Goal: Information Seeking & Learning: Understand process/instructions

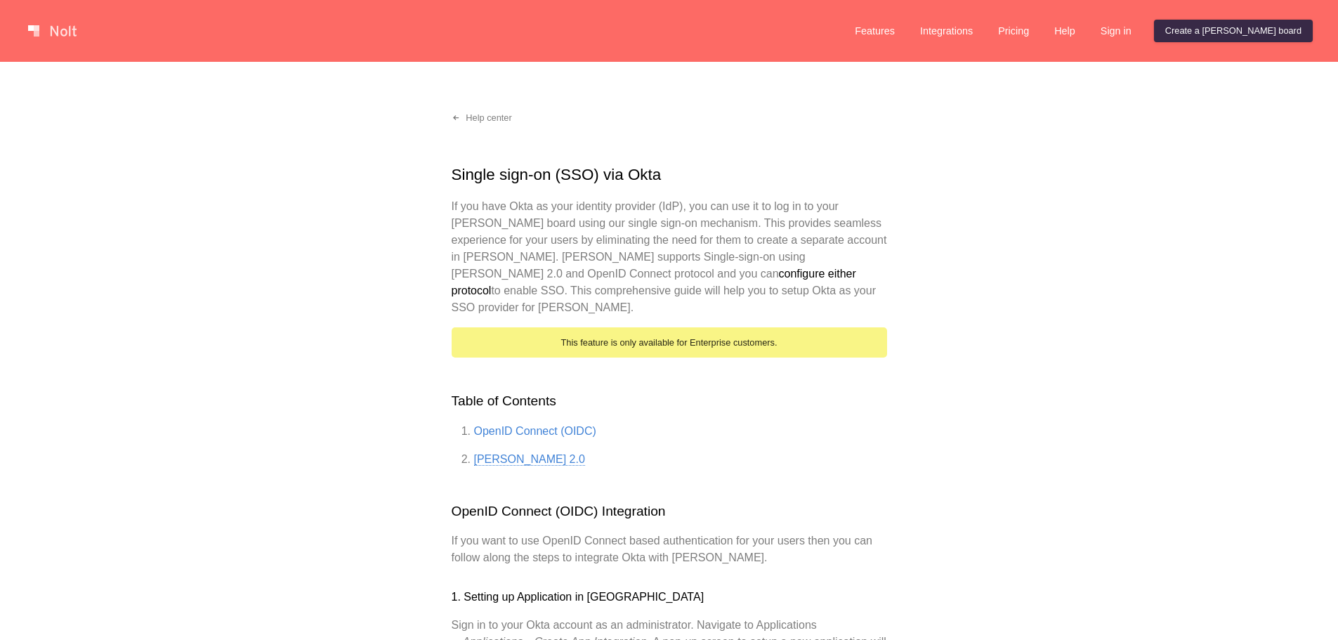
drag, startPoint x: 0, startPoint y: 0, endPoint x: 509, endPoint y: 441, distance: 673.5
click at [509, 453] on link "[PERSON_NAME] 2.0" at bounding box center [529, 459] width 111 height 13
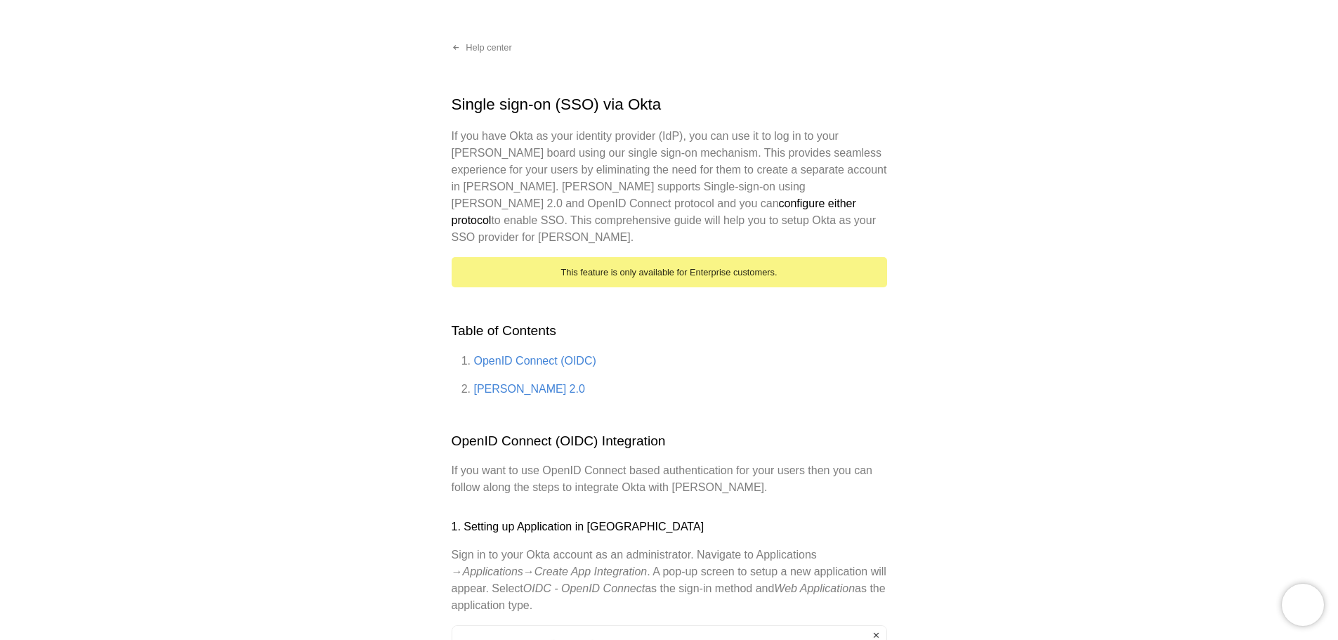
drag, startPoint x: 492, startPoint y: 367, endPoint x: 490, endPoint y: 380, distance: 12.8
click at [492, 383] on link "[PERSON_NAME] 2.0" at bounding box center [529, 389] width 111 height 12
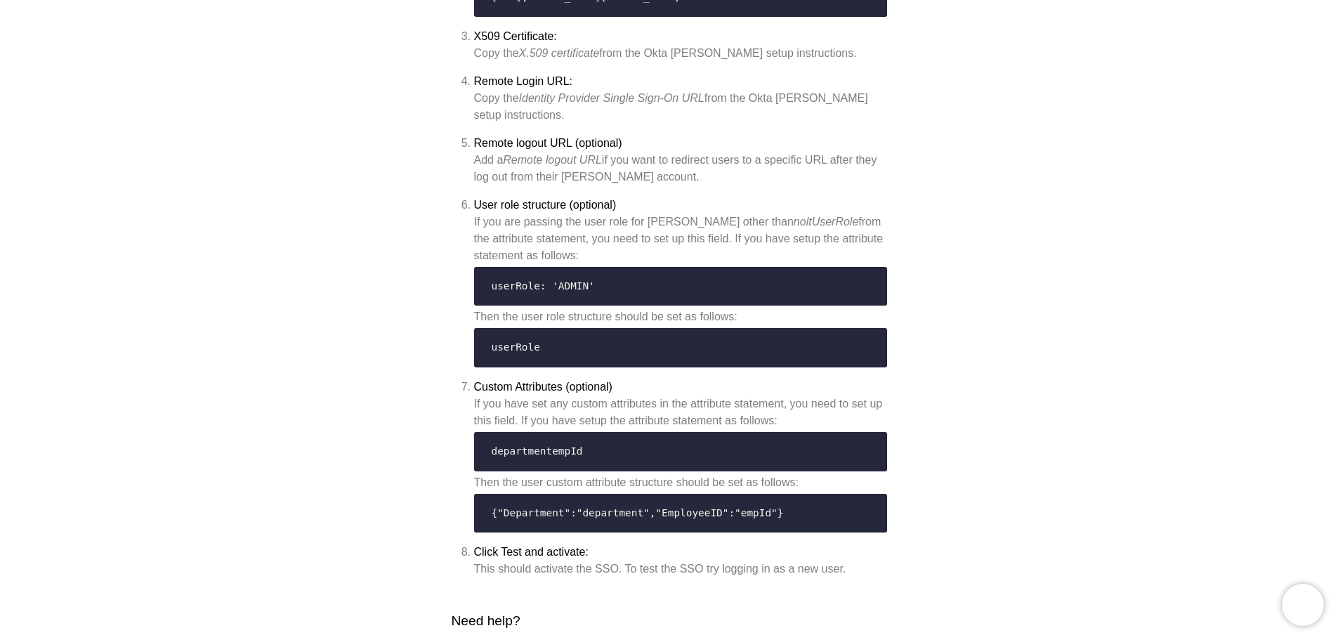
scroll to position [4915, 0]
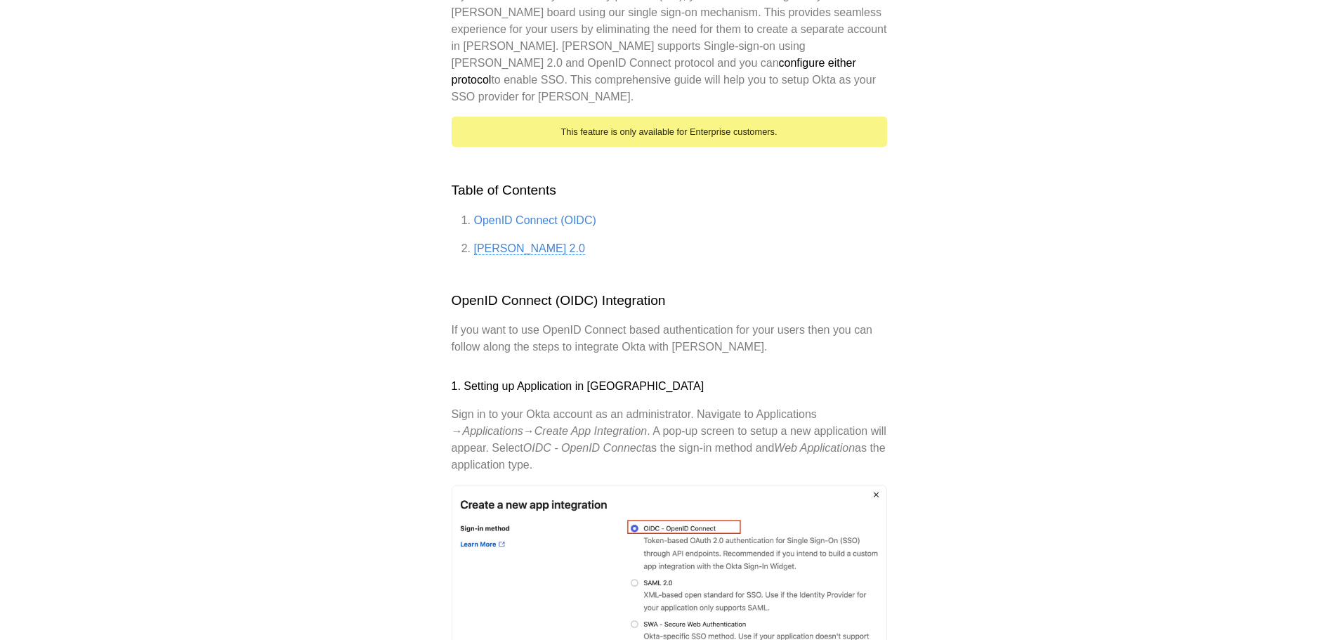
click at [510, 242] on link "[PERSON_NAME] 2.0" at bounding box center [529, 248] width 111 height 13
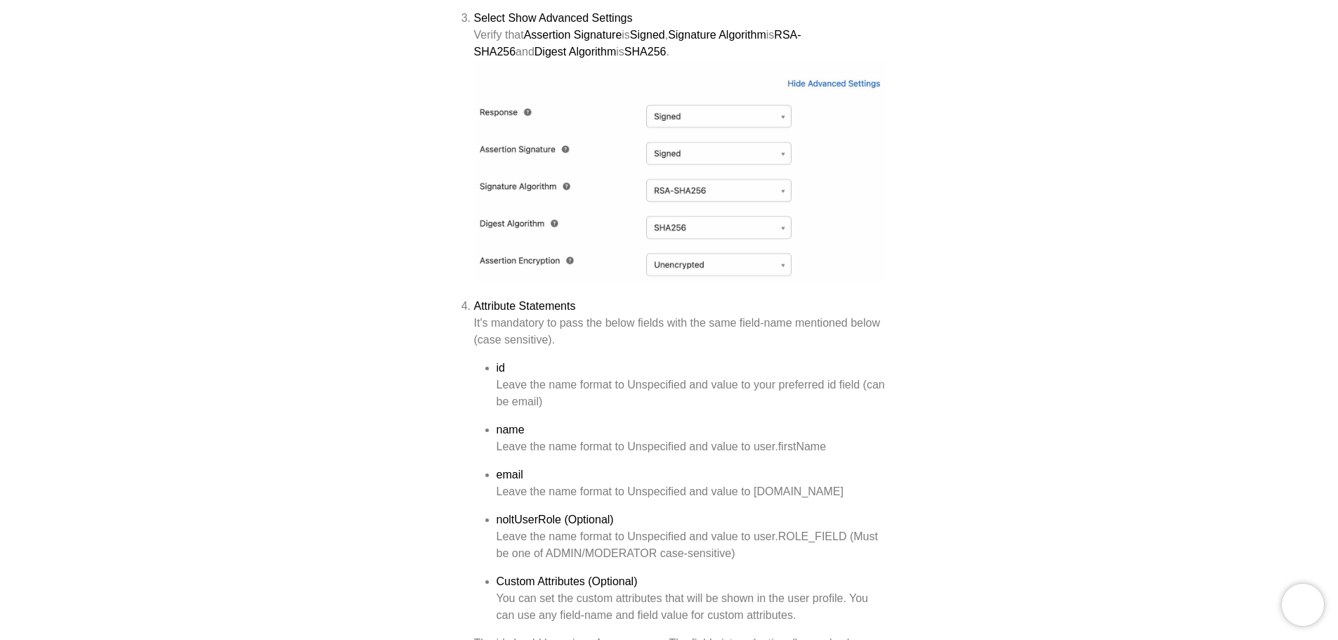
scroll to position [3792, 0]
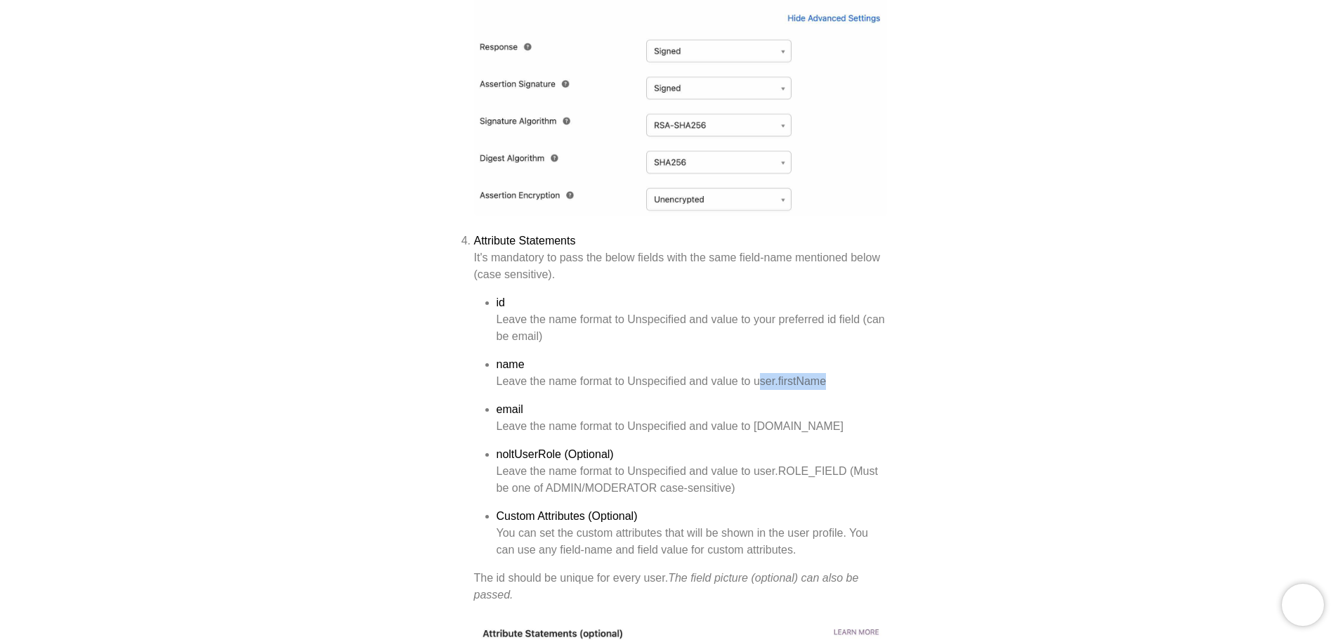
drag, startPoint x: 757, startPoint y: 385, endPoint x: 835, endPoint y: 380, distance: 78.1
click at [835, 380] on div "Leave the name format to Unspecified and value to user.firstName" at bounding box center [691, 381] width 390 height 17
click at [645, 422] on div "Leave the name format to Unspecified and value to [DOMAIN_NAME]" at bounding box center [691, 426] width 390 height 17
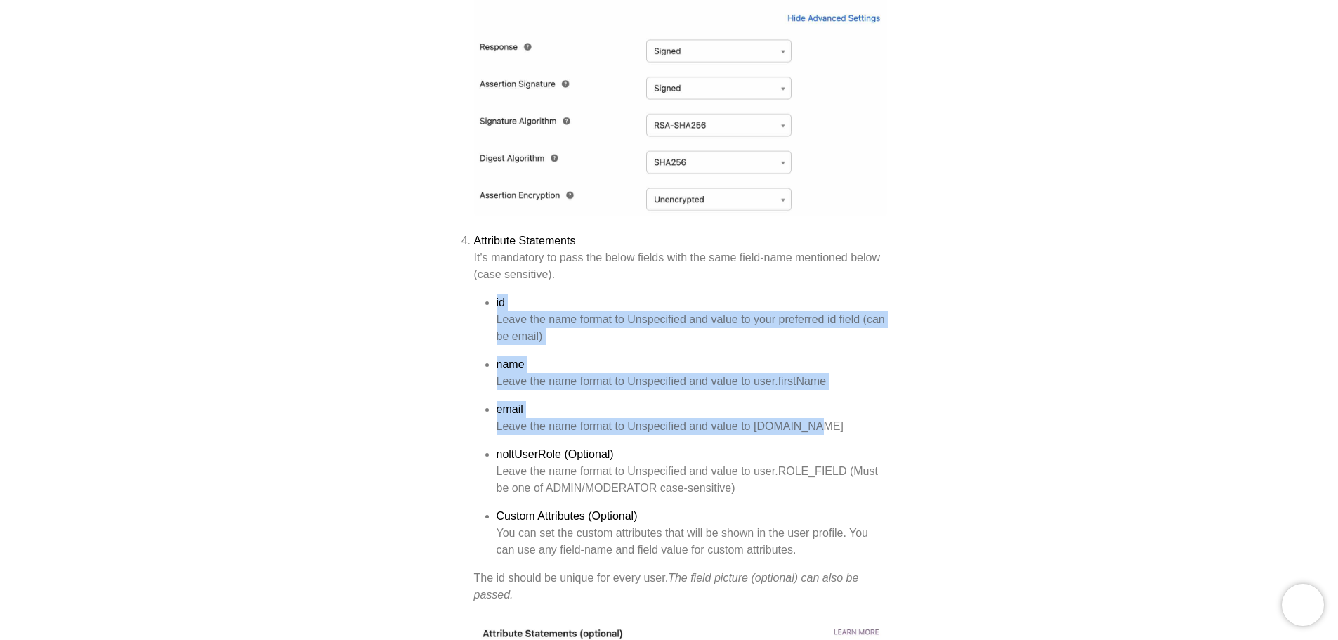
drag, startPoint x: 831, startPoint y: 428, endPoint x: 501, endPoint y: 287, distance: 358.7
click at [501, 287] on li "Attribute Statements It's mandatory to pass the below fields with the same fiel…" at bounding box center [680, 417] width 413 height 371
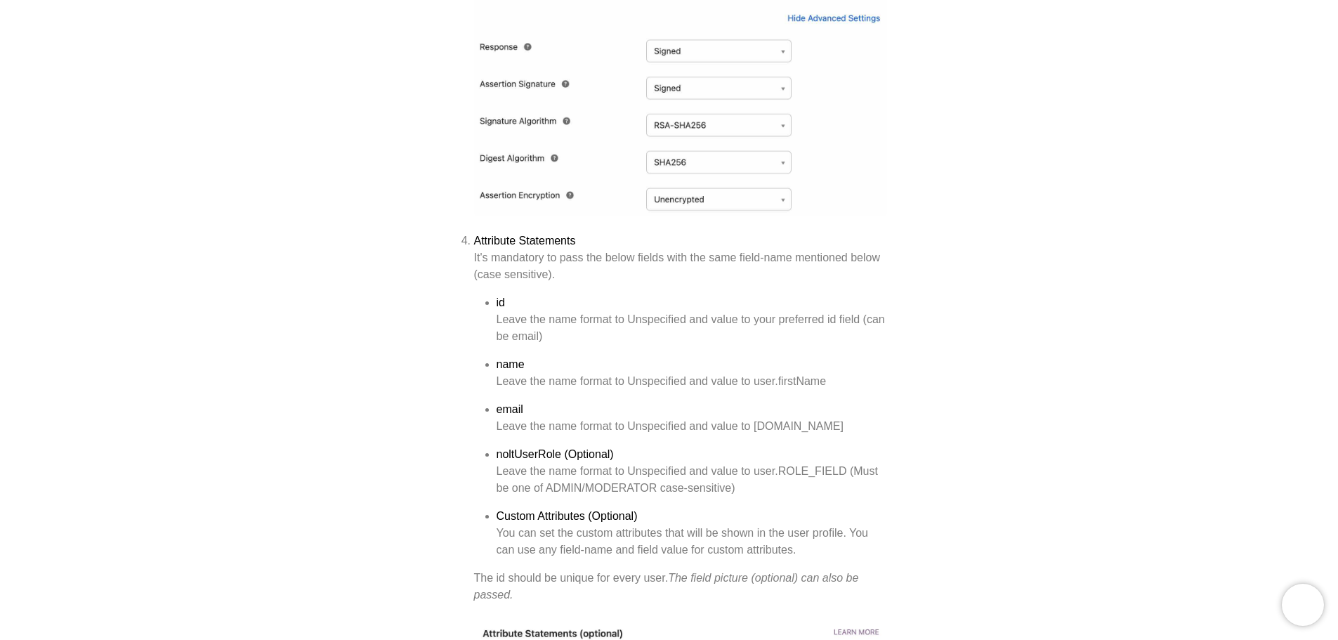
click at [647, 440] on ul "id Leave the name format to Unspecified and value to your preferred id field (c…" at bounding box center [680, 426] width 413 height 264
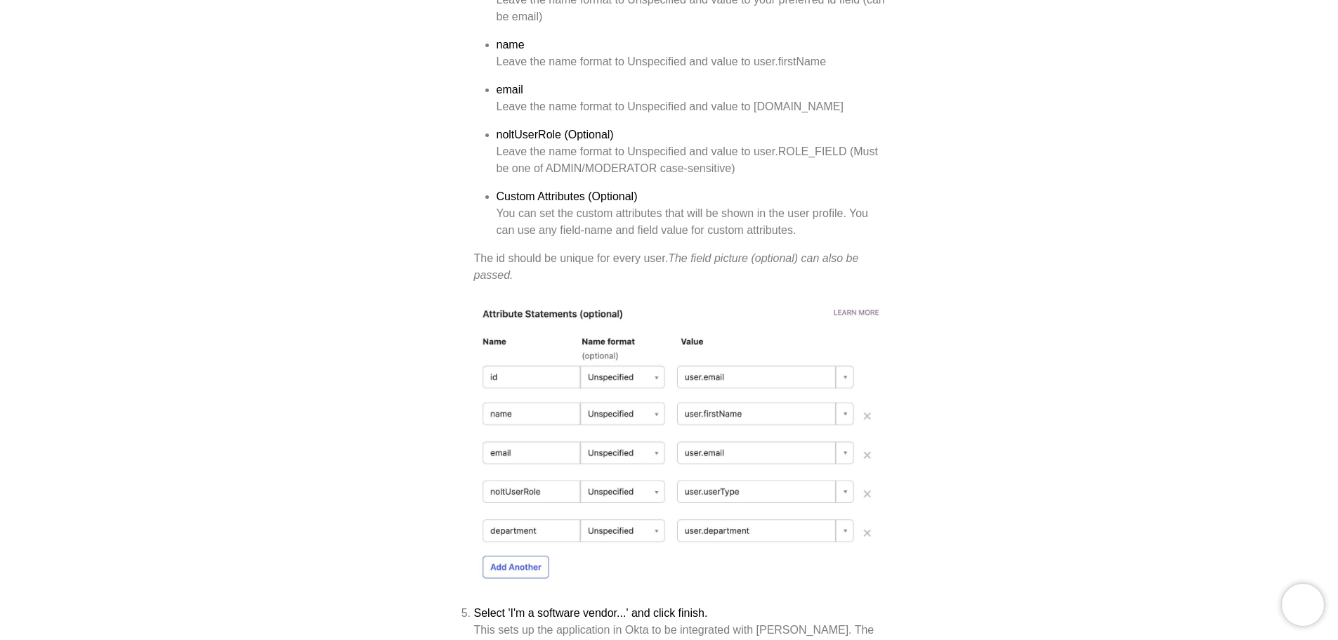
scroll to position [4073, 0]
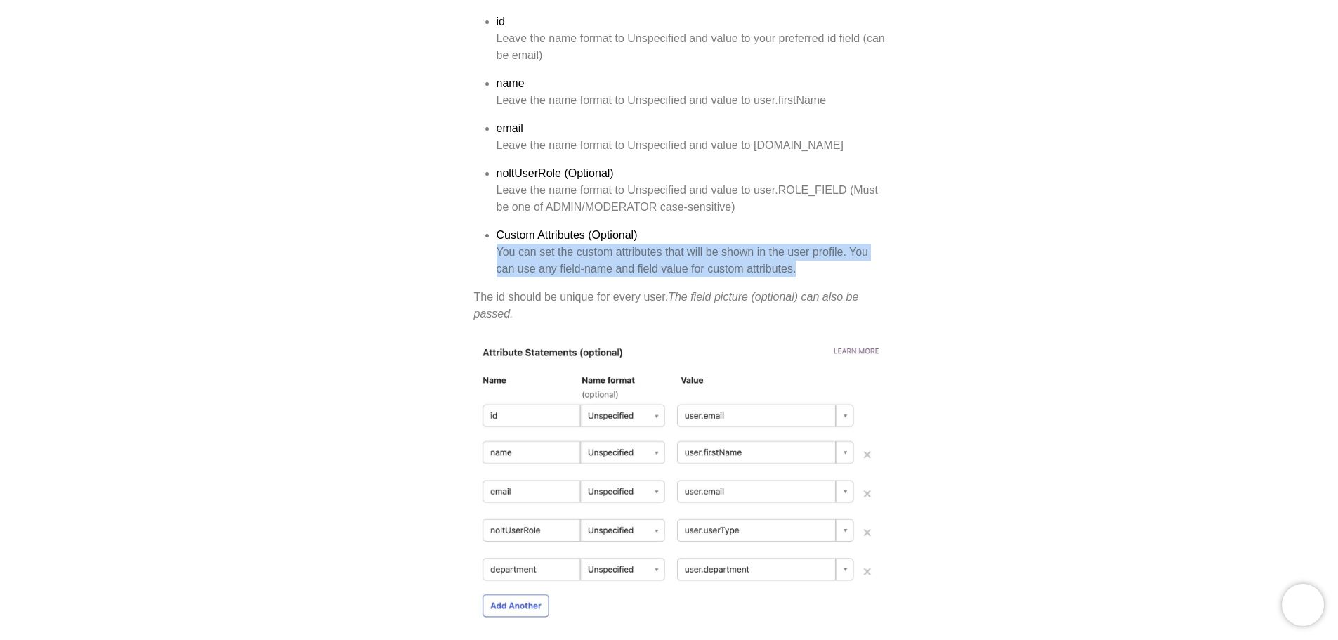
drag, startPoint x: 489, startPoint y: 261, endPoint x: 820, endPoint y: 268, distance: 330.8
click at [820, 268] on ul "id Leave the name format to Unspecified and value to your preferred id field (c…" at bounding box center [680, 145] width 413 height 264
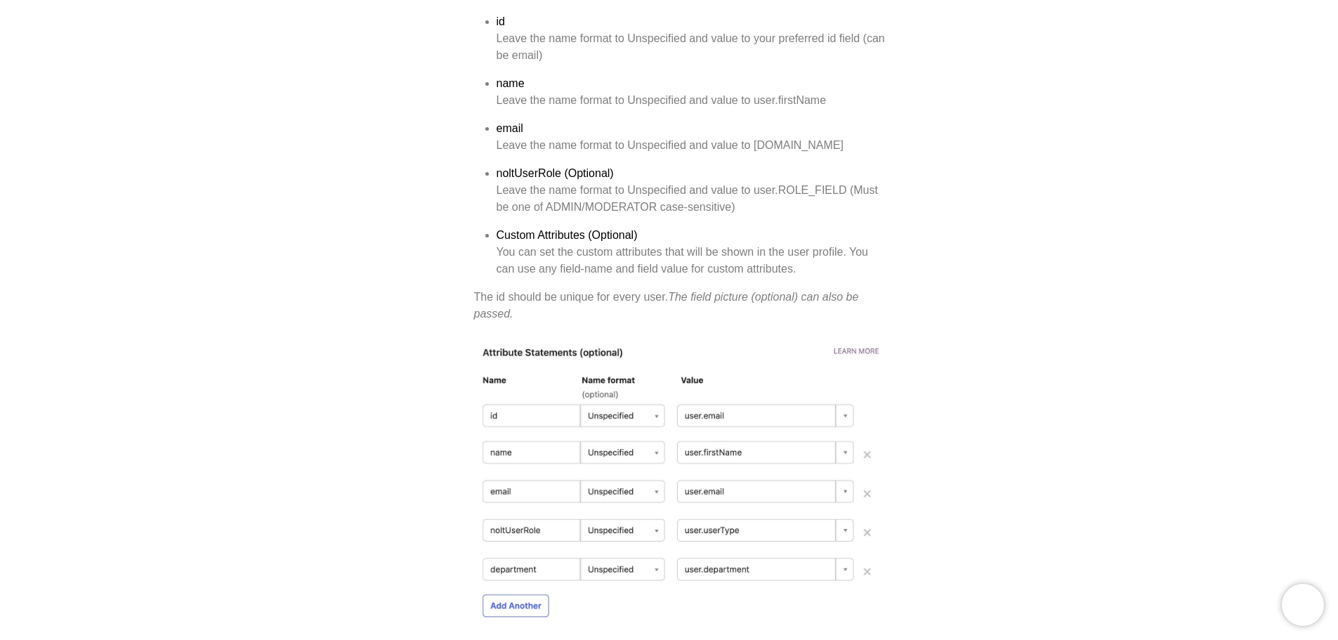
click at [759, 235] on li "Custom Attributes (Optional) You can set the custom attributes that will be sho…" at bounding box center [691, 252] width 390 height 51
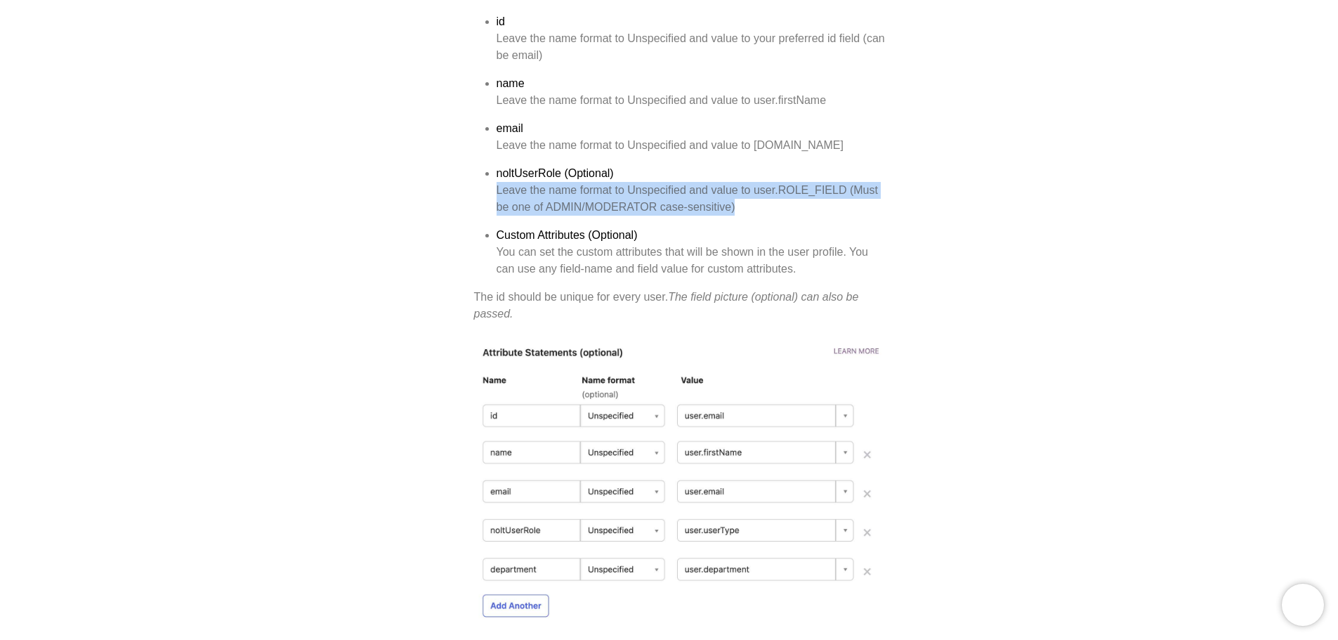
drag, startPoint x: 737, startPoint y: 210, endPoint x: 487, endPoint y: 194, distance: 250.5
click at [487, 194] on ul "id Leave the name format to Unspecified and value to your preferred id field (c…" at bounding box center [680, 145] width 413 height 264
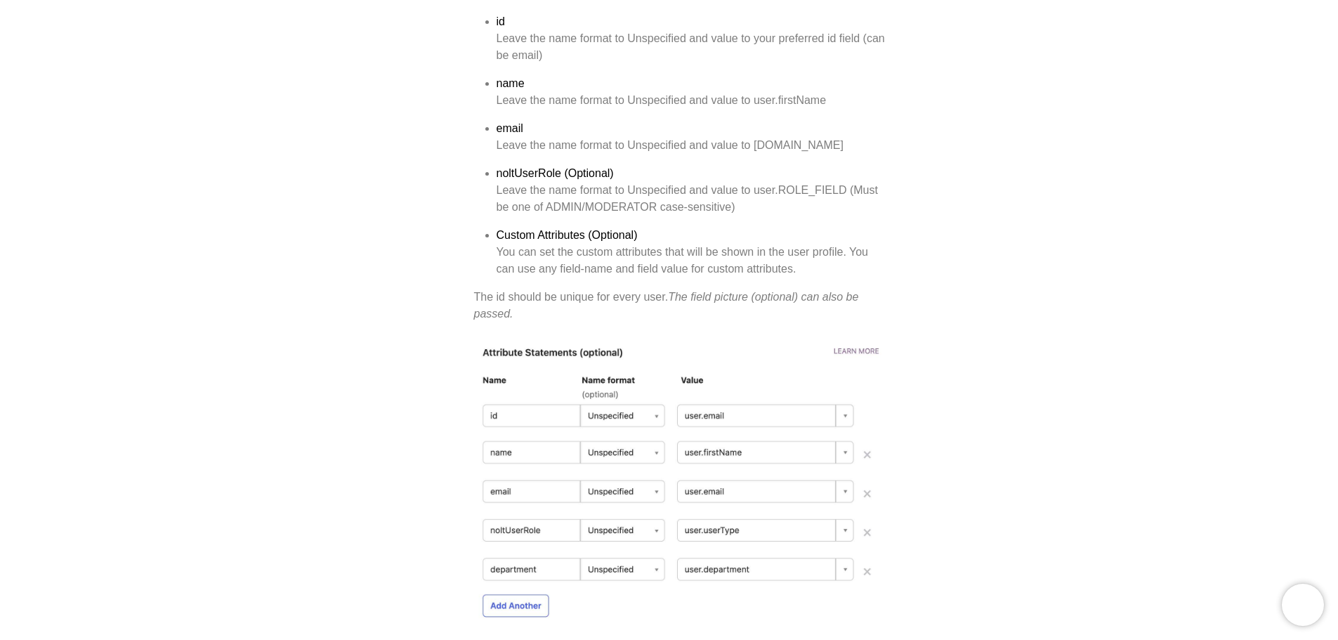
click at [589, 179] on strong "noltUserRole (Optional)" at bounding box center [554, 173] width 117 height 12
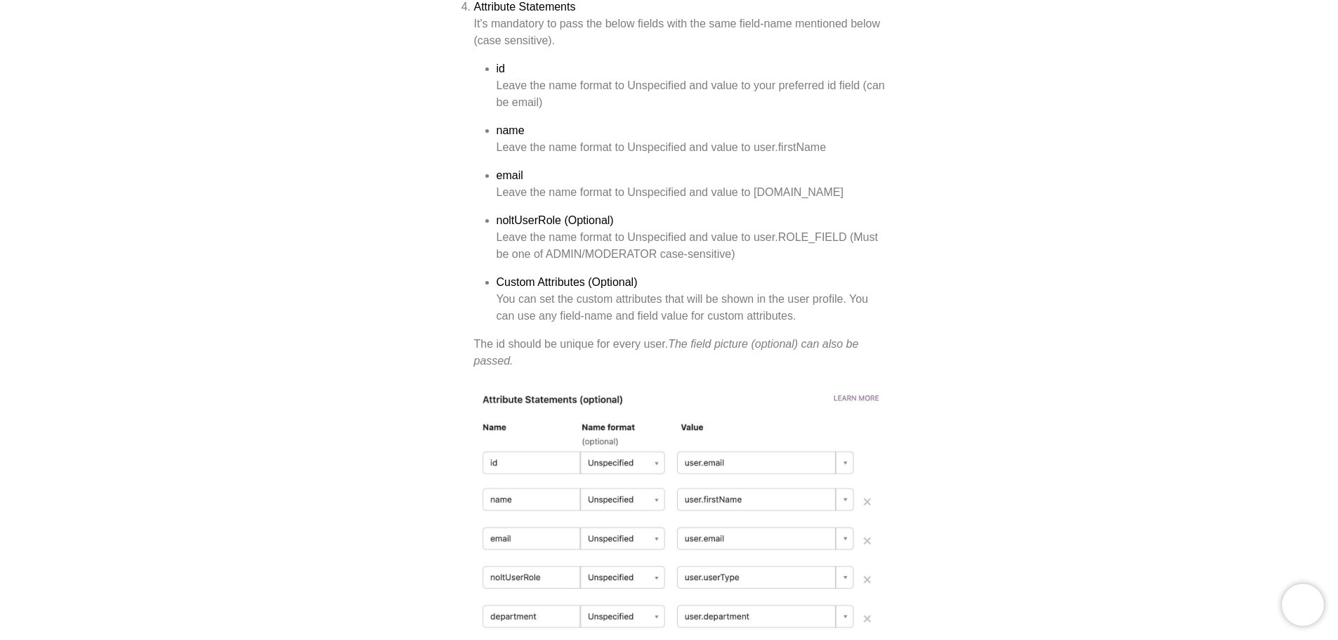
scroll to position [4002, 0]
